Goal: Task Accomplishment & Management: Use online tool/utility

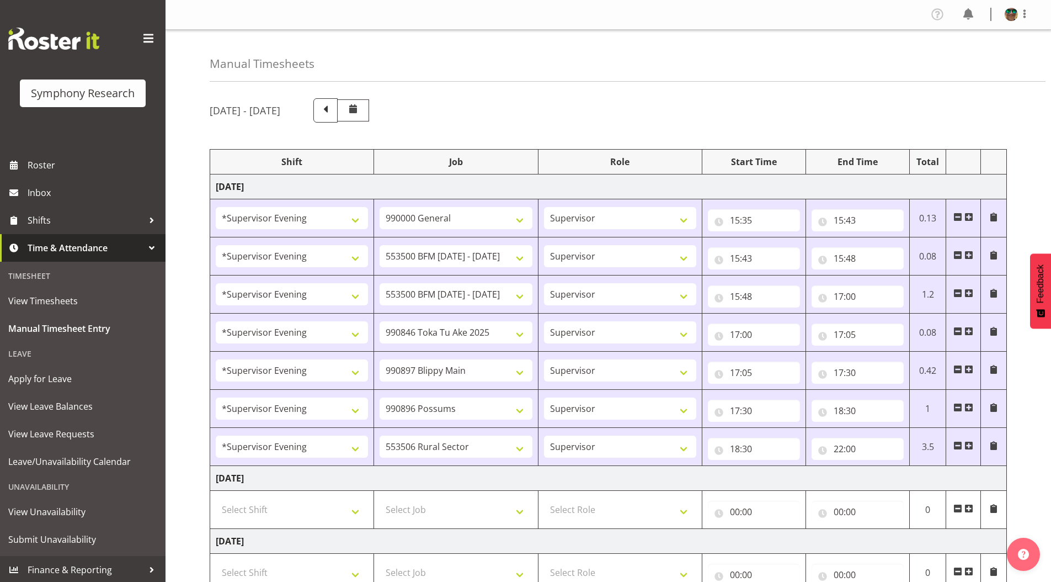
select select "4583"
select select "743"
select select "4583"
select select "10242"
select select "4583"
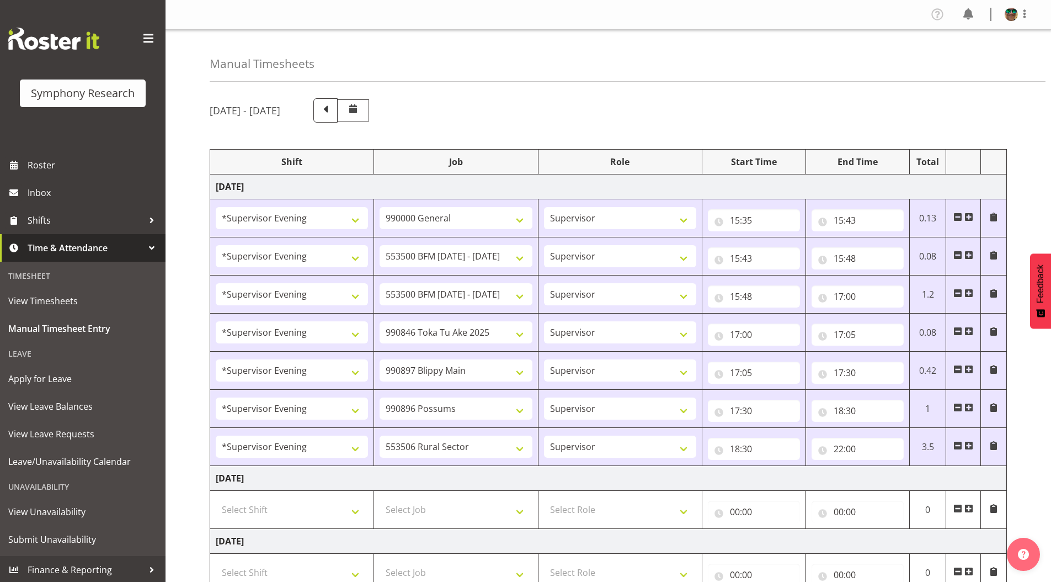
select select "10242"
select select "4583"
select select "9426"
select select "4583"
select select "10631"
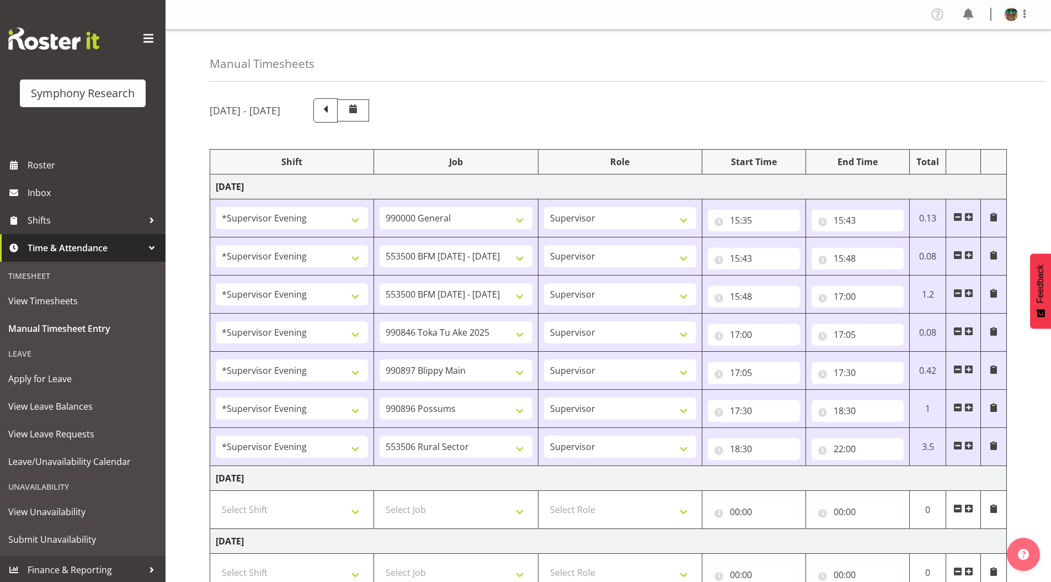
select select "4583"
select select "10633"
select select "4583"
select select "10587"
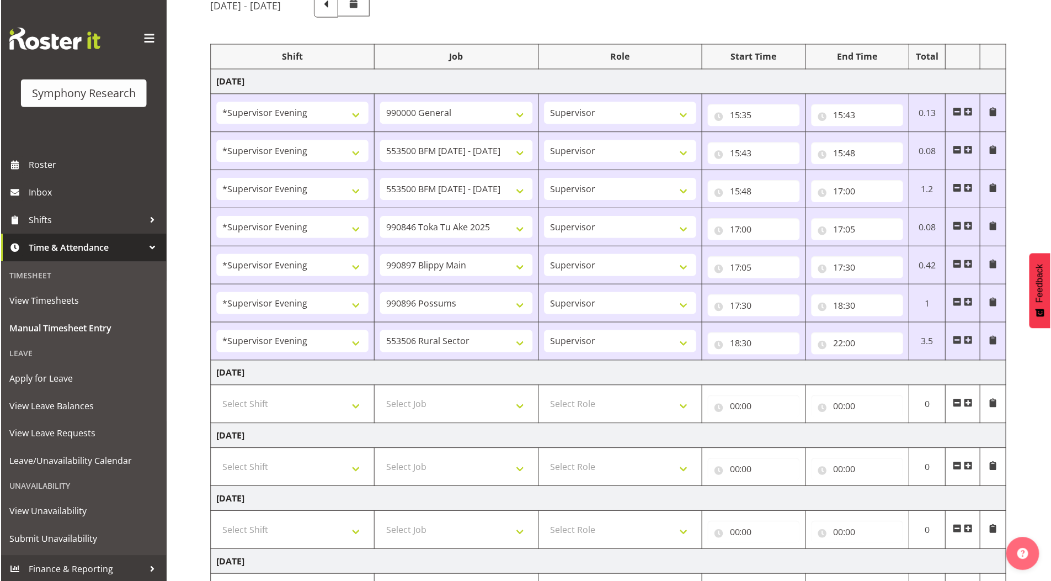
scroll to position [105, 0]
